Goal: Task Accomplishment & Management: Use online tool/utility

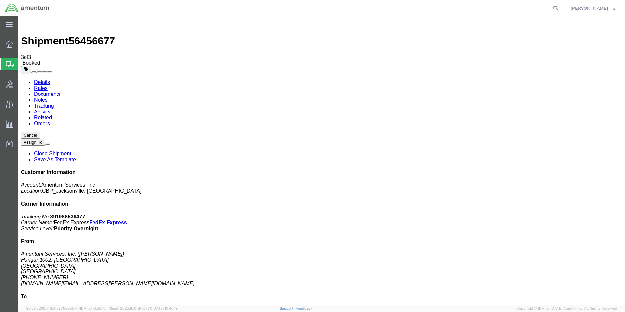
click at [0, 0] on span "Create Shipment" at bounding box center [0, 0] width 0 height 0
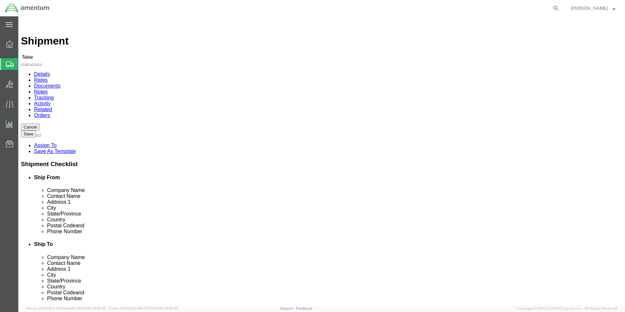
type input "EJA"
select select "49930"
select select "FL"
click input "text"
type input "[PERSON_NAME]"
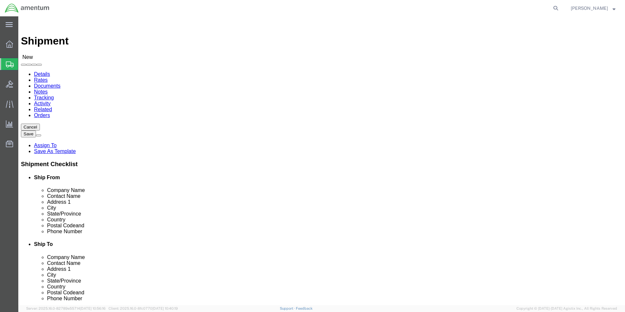
click label "Contact Name"
click input "text"
type input "[PHONE_NUMBER]"
click input "text"
type input "[DOMAIN_NAME][EMAIL_ADDRESS][PERSON_NAME][DOMAIN_NAME]"
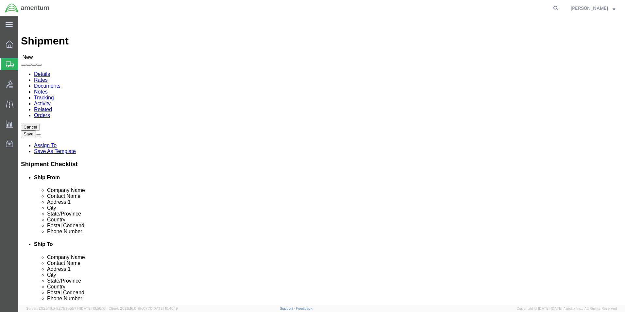
type input "wbe"
select select "49918"
select select "WA"
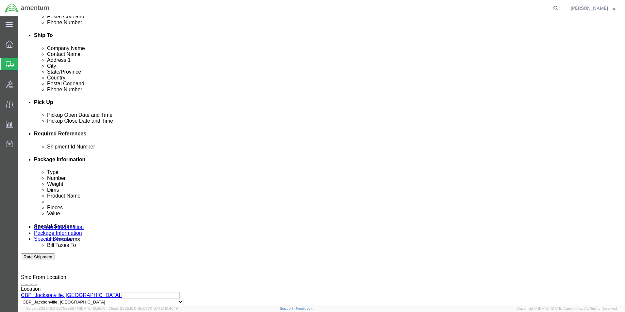
scroll to position [261, 0]
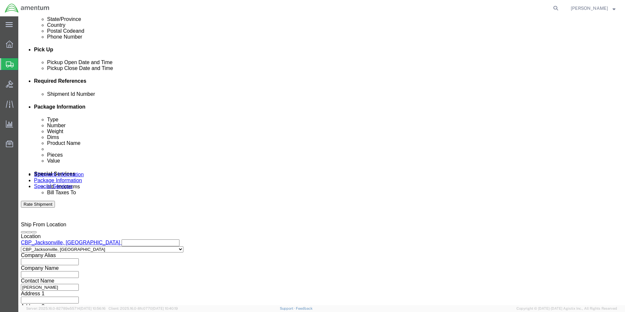
click input "text"
type input "6118.03.03.2219.000.EJA.0000"
click button "Add reference"
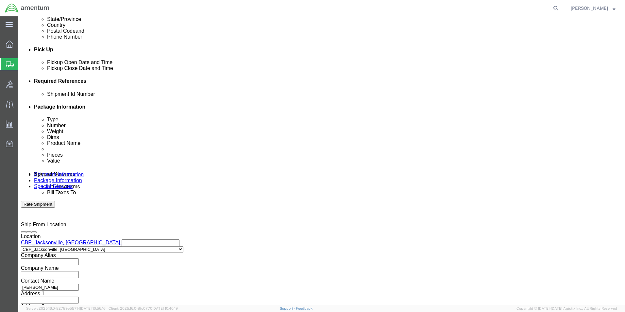
click button "Add reference"
click select "Select Account Type Activity ID Airline Appointment Number ASN Batch Request # …"
select select "DEPT"
click select "Select Account Type Activity ID Airline Appointment Number ASN Batch Request # …"
click input "text"
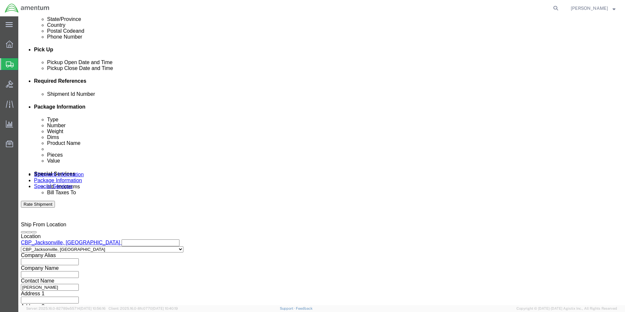
type input "CBP"
click div "Select Account Type Activity ID Airline Appointment Number ASN Batch Request # …"
click select "Select Account Type Activity ID Airline Appointment Number ASN Batch Request # …"
select select "CUSTREF"
click select "Select Account Type Activity ID Airline Appointment Number ASN Batch Request # …"
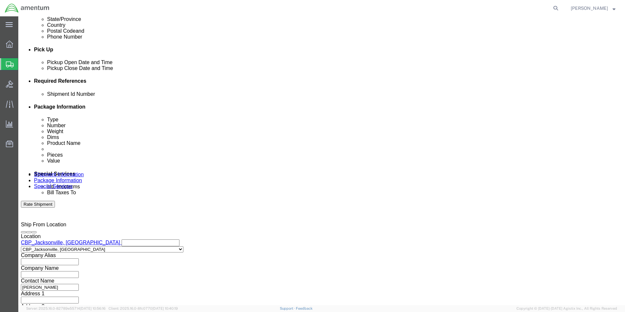
click div "Select Account Type Activity ID Airline Appointment Number ASN Batch Request # …"
click input "text"
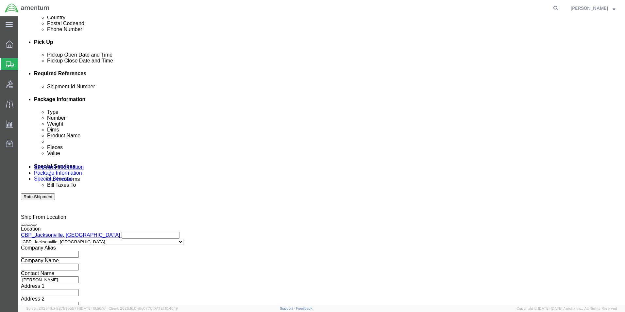
scroll to position [273, 0]
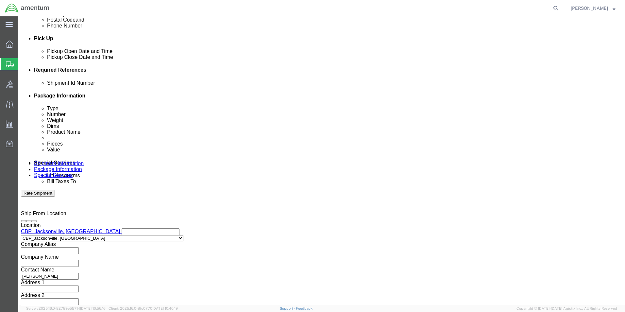
type input "BATTERIES"
click button "Continue"
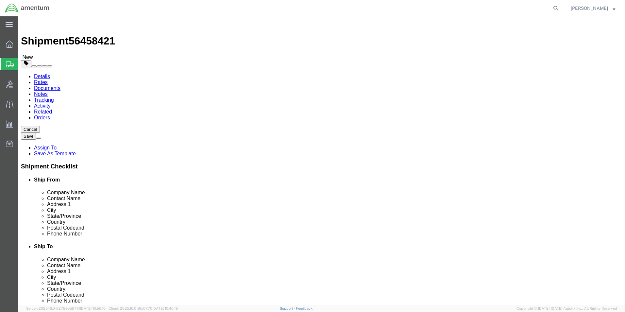
click select "Select BCK Boxes Bale(s) Basket(s) Bolt(s) Bottle(s) Buckets Bulk Bundle(s) Can…"
select select "SBX"
click select "Select BCK Boxes Bale(s) Basket(s) Bolt(s) Bottle(s) Buckets Bulk Bundle(s) Can…"
type input "12.25"
type input "11.00"
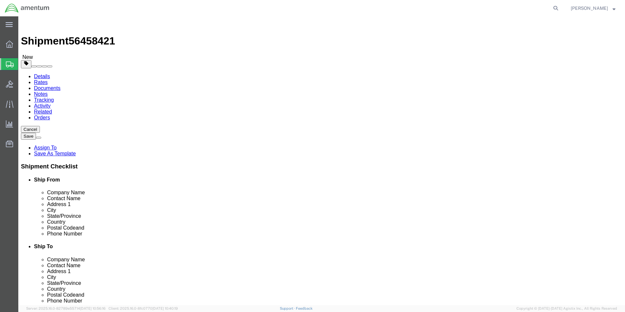
type input "1.50"
click input "0.00"
type input "3.00"
click link "Add Content"
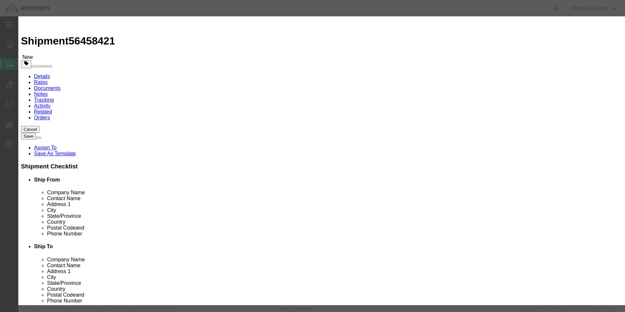
click div "Commodity library"
click input "text"
type input "BATTERIES"
click div "Commodity library"
click input "0"
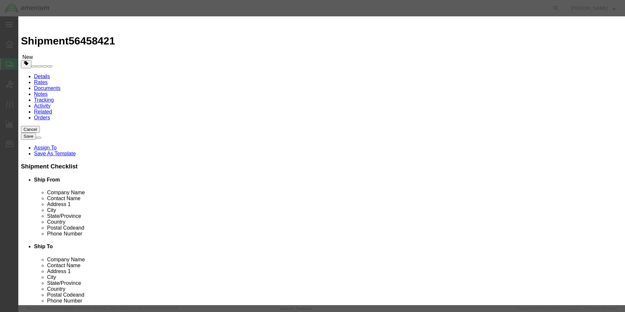
type input "4"
click input "BATTERIES"
type input "C BATTERIES"
click input "text"
type input "20.00"
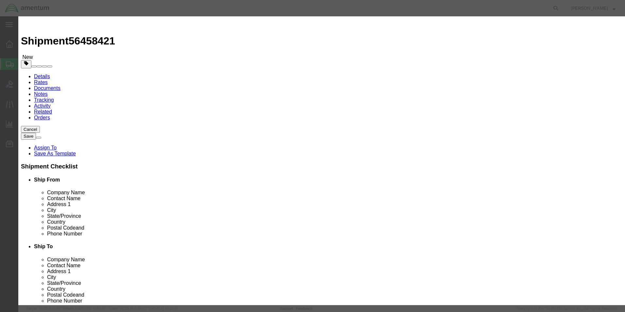
click div "Save & Add Another Save & Close Close"
click button "Save & Close"
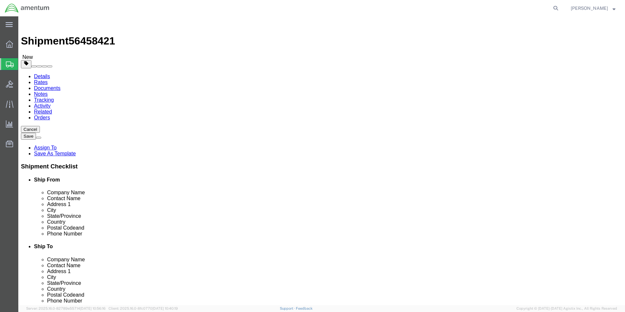
click button "Rate Shipment"
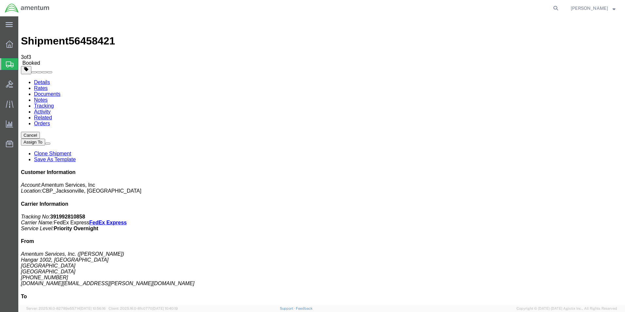
drag, startPoint x: 73, startPoint y: 117, endPoint x: 77, endPoint y: 112, distance: 7.2
click at [502, 169] on div "Customer Information Account: Amentum Services, Inc Location: CBP_Jacksonville,…" at bounding box center [321, 282] width 601 height 227
click at [85, 214] on b "391992810858" at bounding box center [67, 217] width 35 height 6
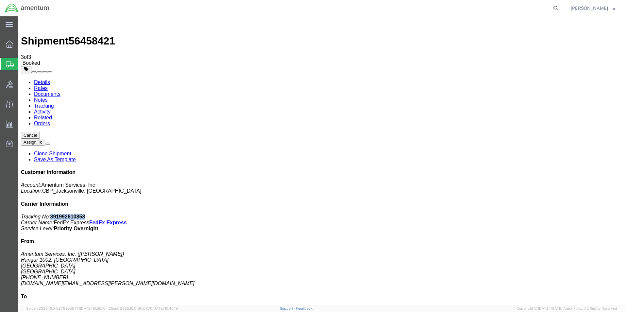
copy b "391992810858"
click at [0, 0] on span "Create Shipment" at bounding box center [0, 0] width 0 height 0
